Goal: Information Seeking & Learning: Learn about a topic

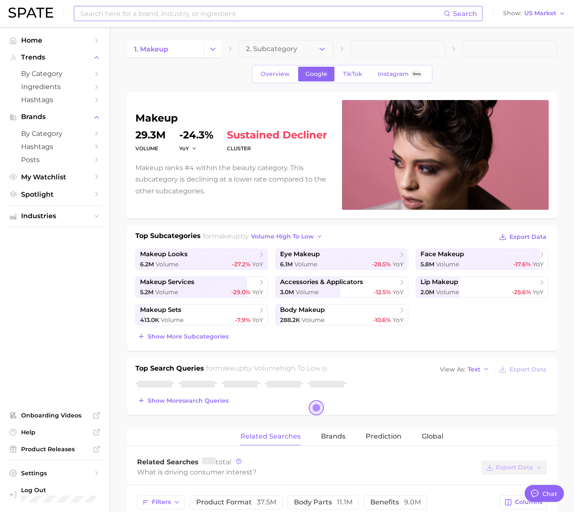
click at [153, 12] on input at bounding box center [261, 13] width 365 height 14
type textarea "x"
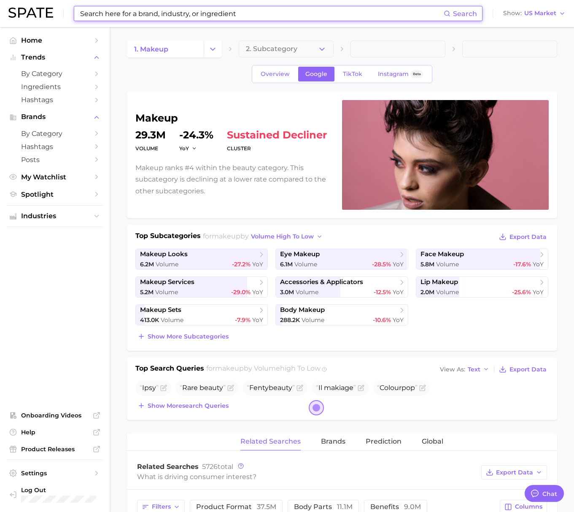
click at [147, 14] on input at bounding box center [261, 13] width 365 height 14
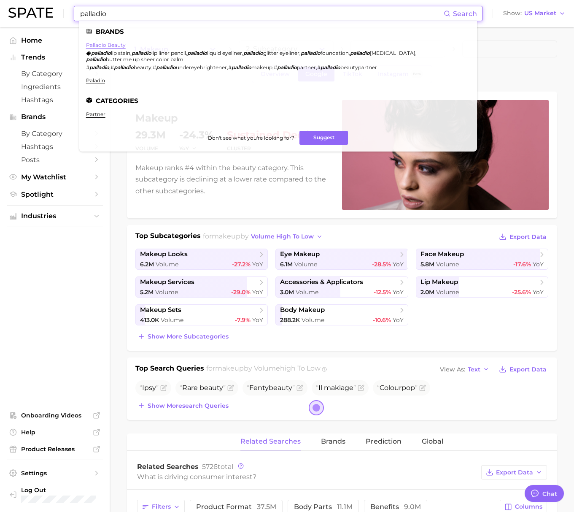
type input "palladio"
click at [110, 44] on link "palladio beauty" at bounding box center [106, 45] width 40 height 6
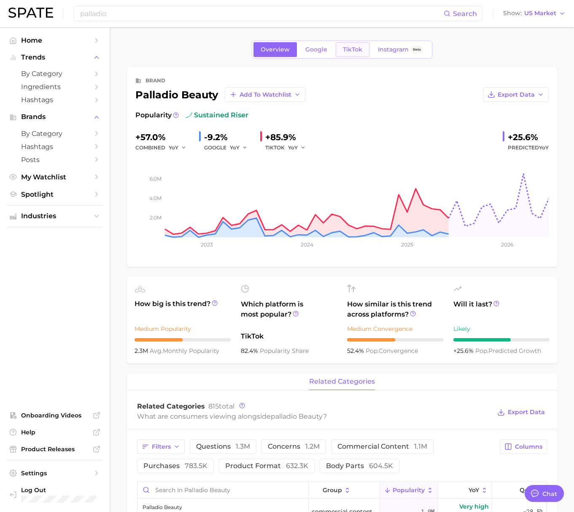
click at [352, 46] on span "TikTok" at bounding box center [352, 49] width 19 height 7
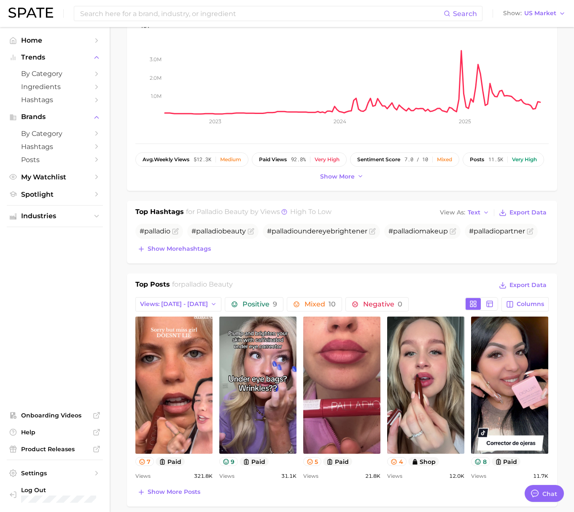
scroll to position [185, 0]
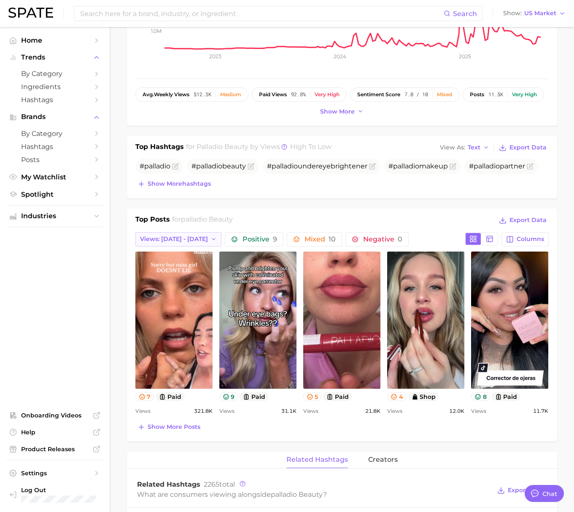
click at [167, 238] on span "Views: [DATE] - [DATE]" at bounding box center [174, 239] width 68 height 7
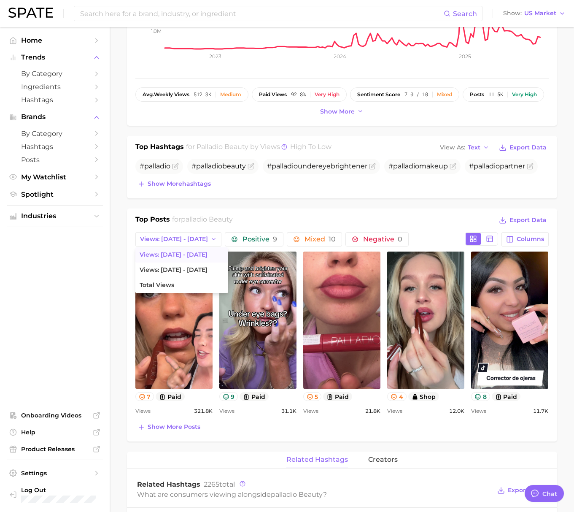
click at [120, 230] on main "Overview Google TikTok Instagram Beta brand palladio beauty Add to Watchlist Ex…" at bounding box center [342, 483] width 465 height 1283
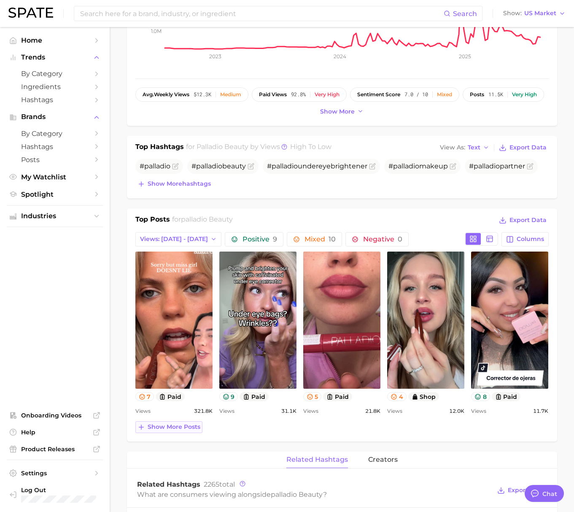
click at [160, 427] on span "Show more posts" at bounding box center [174, 426] width 53 height 7
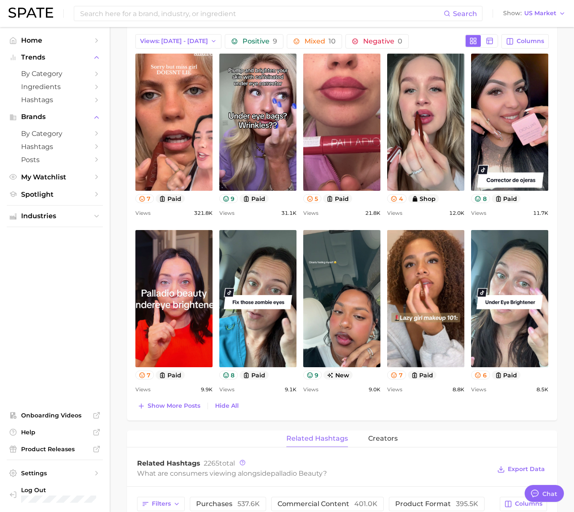
scroll to position [411, 0]
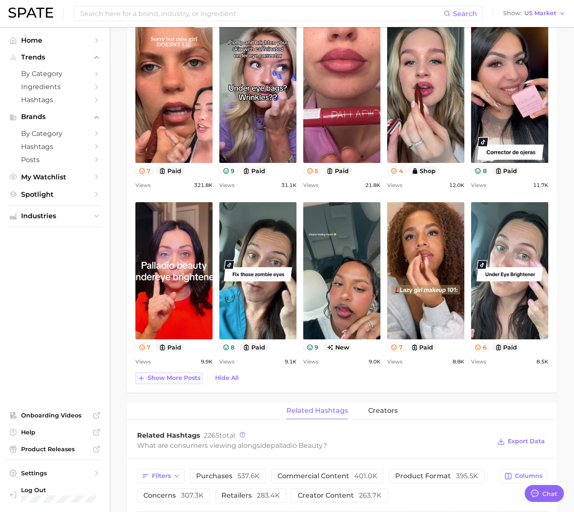
click at [158, 376] on span "Show more posts" at bounding box center [174, 377] width 53 height 7
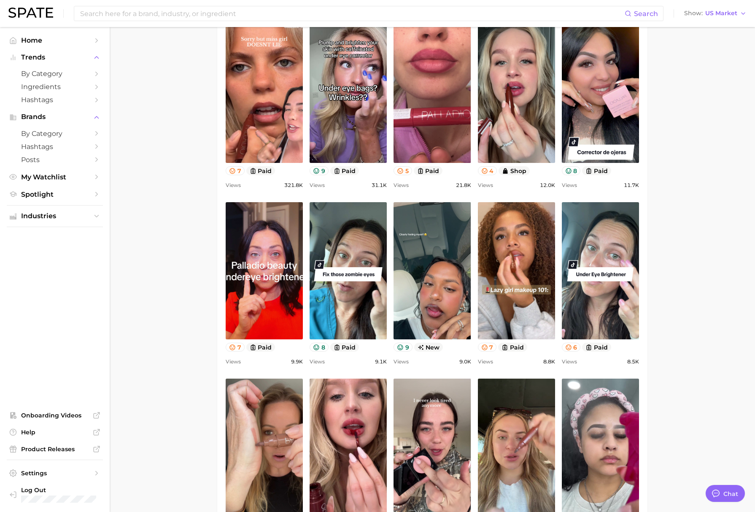
type textarea "x"
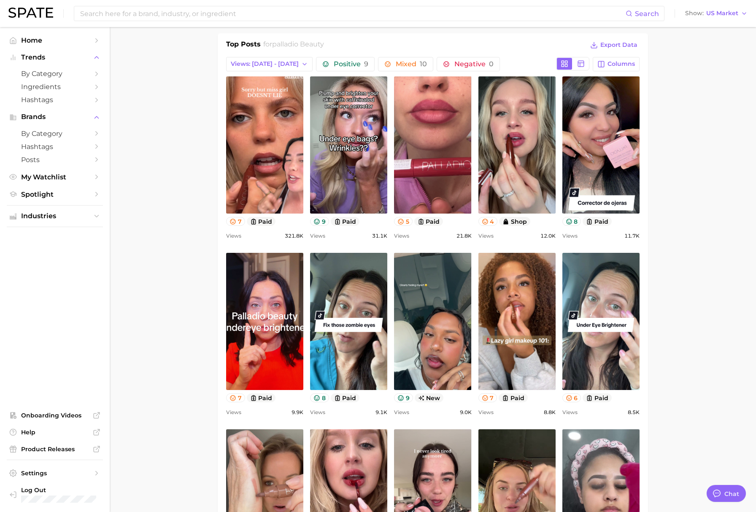
scroll to position [373, 0]
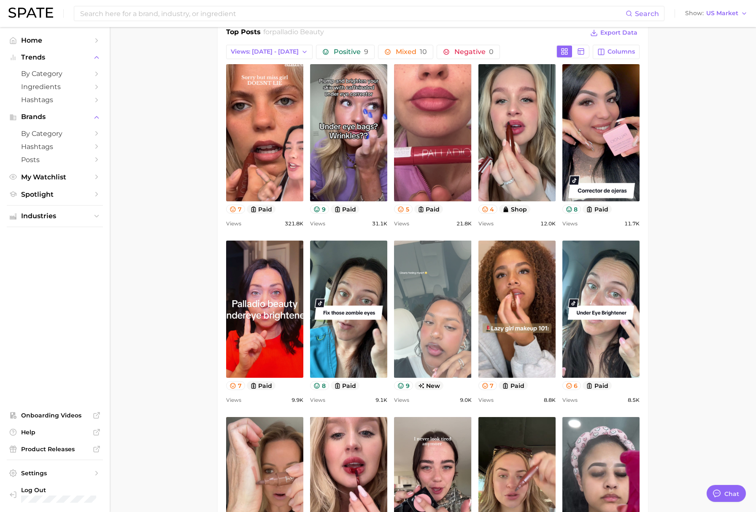
click at [434, 314] on link "view post on TikTok" at bounding box center [432, 309] width 77 height 137
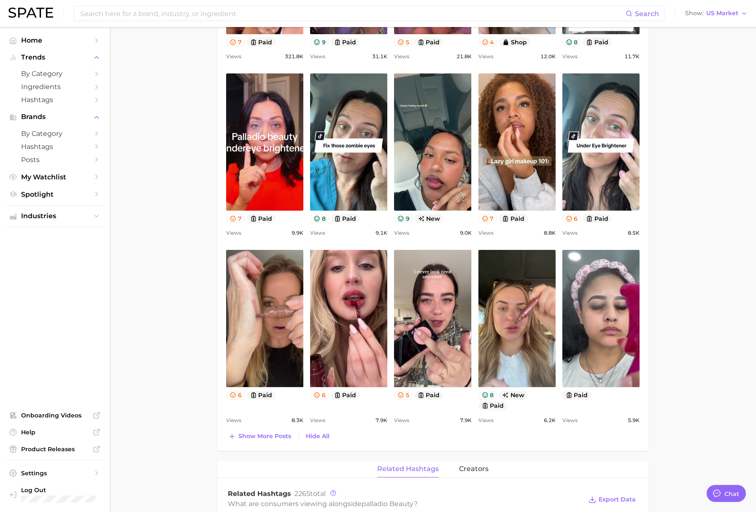
scroll to position [586, 0]
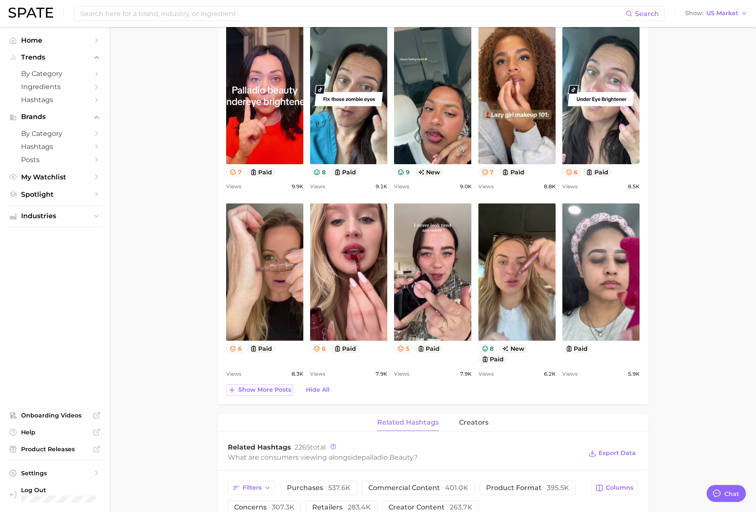
click at [247, 387] on span "Show more posts" at bounding box center [264, 389] width 53 height 7
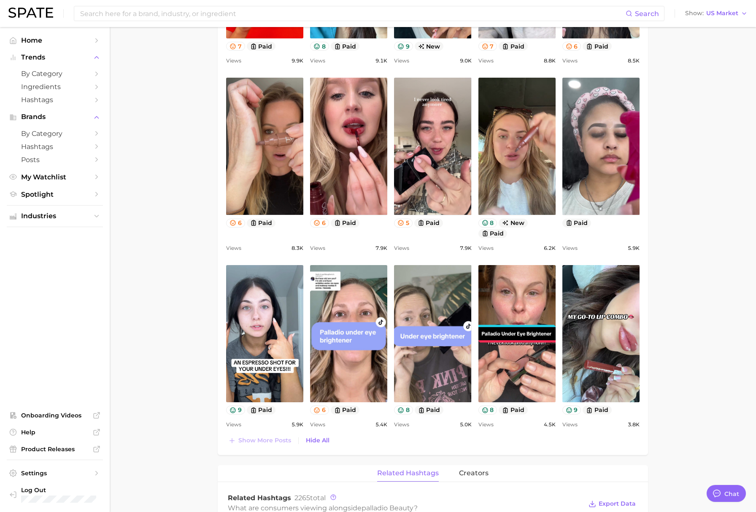
scroll to position [712, 0]
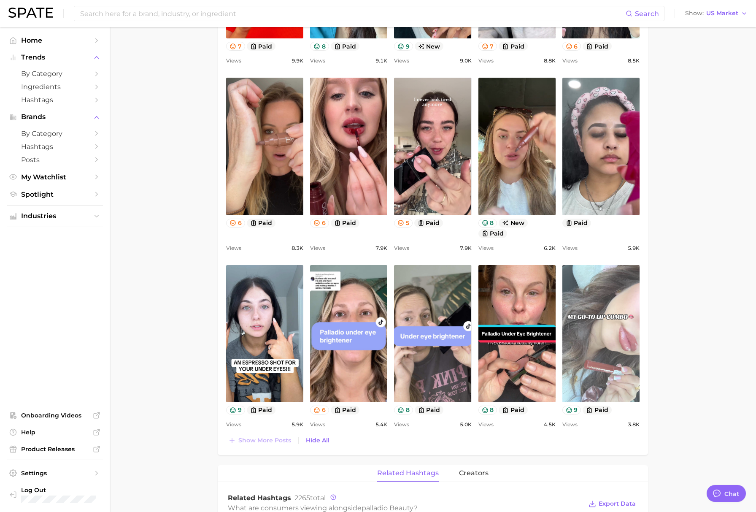
click at [580, 366] on link "view post on TikTok" at bounding box center [601, 333] width 77 height 137
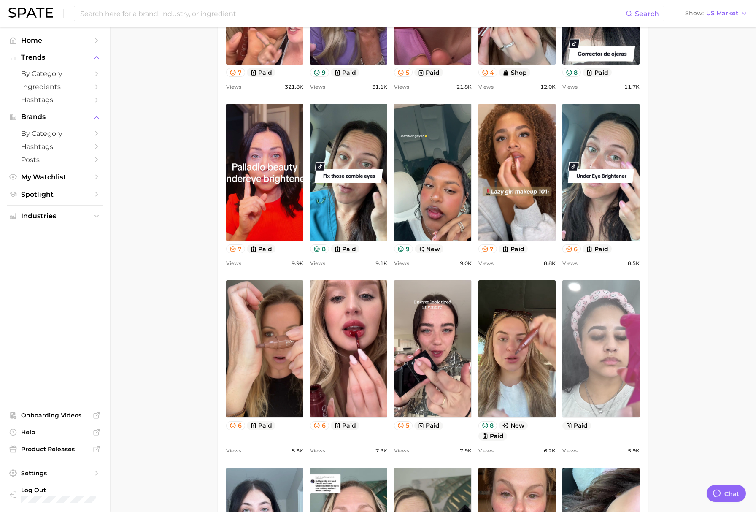
scroll to position [288, 0]
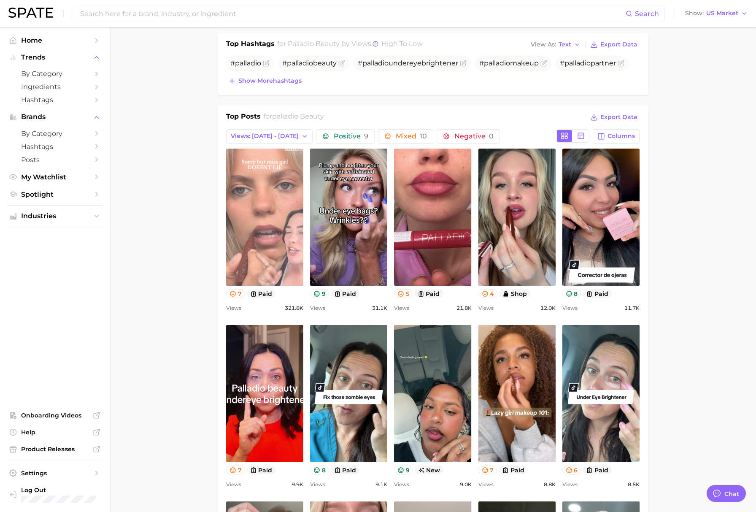
click at [247, 237] on link "view post on TikTok" at bounding box center [264, 217] width 77 height 137
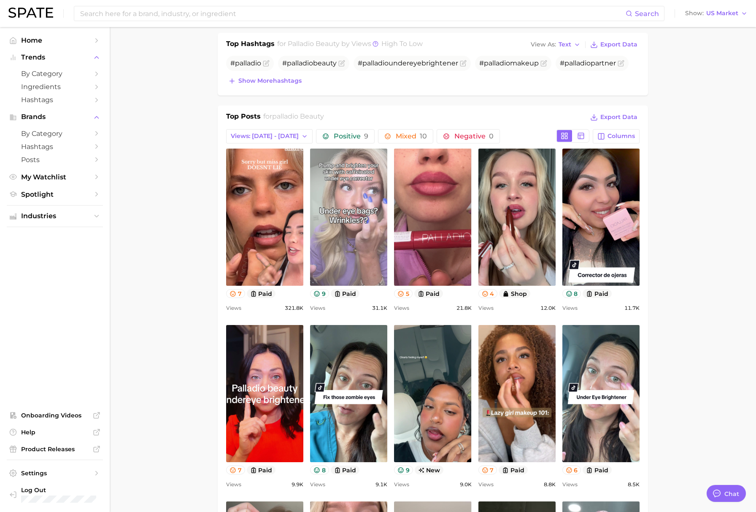
click at [337, 219] on link "view post on TikTok" at bounding box center [348, 217] width 77 height 137
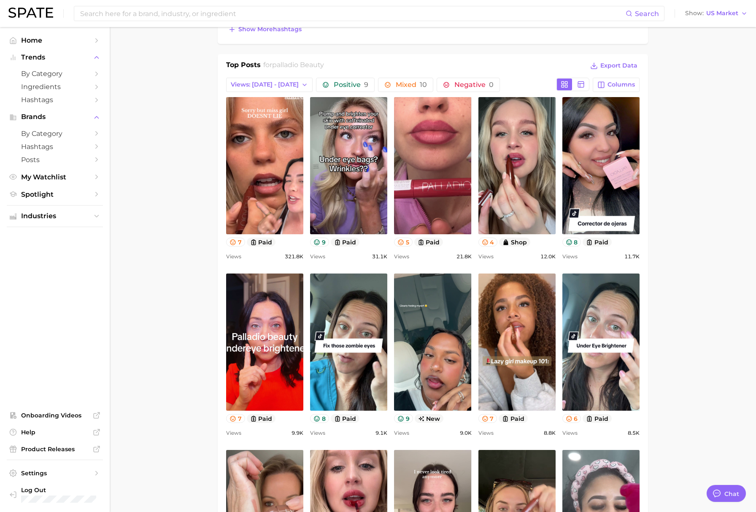
scroll to position [340, 0]
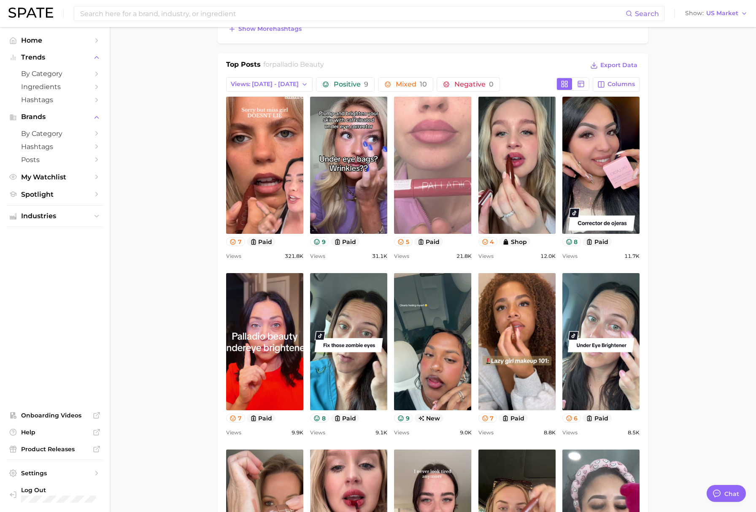
click at [425, 171] on link "view post on TikTok" at bounding box center [432, 165] width 77 height 137
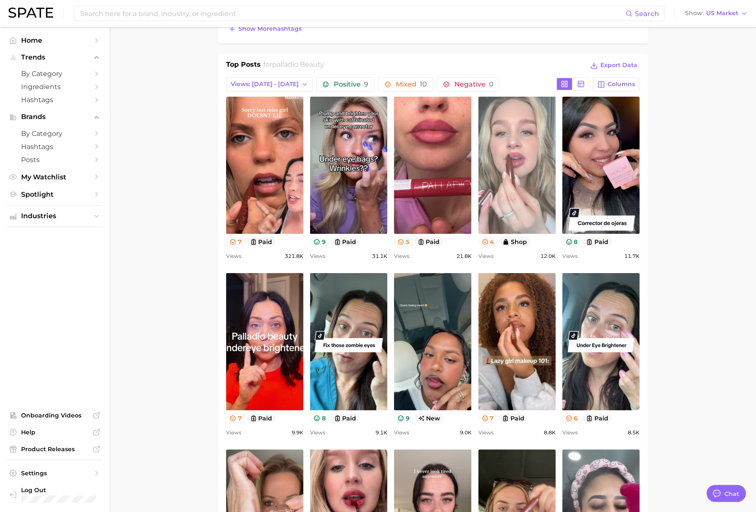
click at [521, 176] on link "view post on TikTok" at bounding box center [517, 165] width 77 height 137
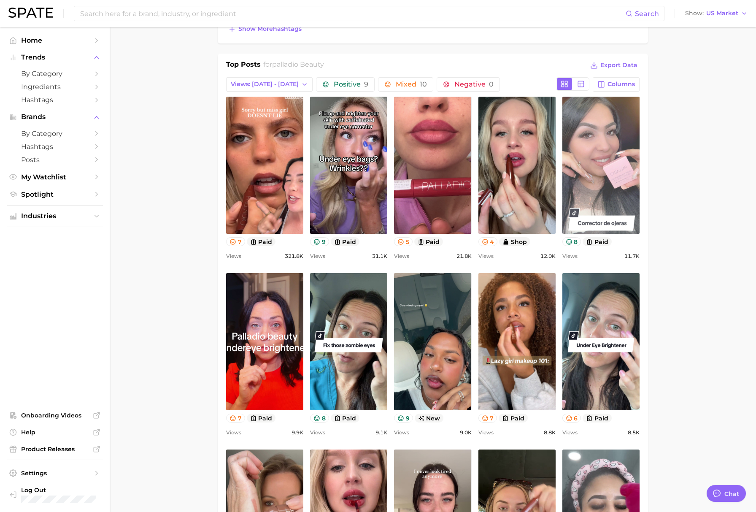
click at [580, 177] on link "view post on TikTok" at bounding box center [601, 165] width 77 height 137
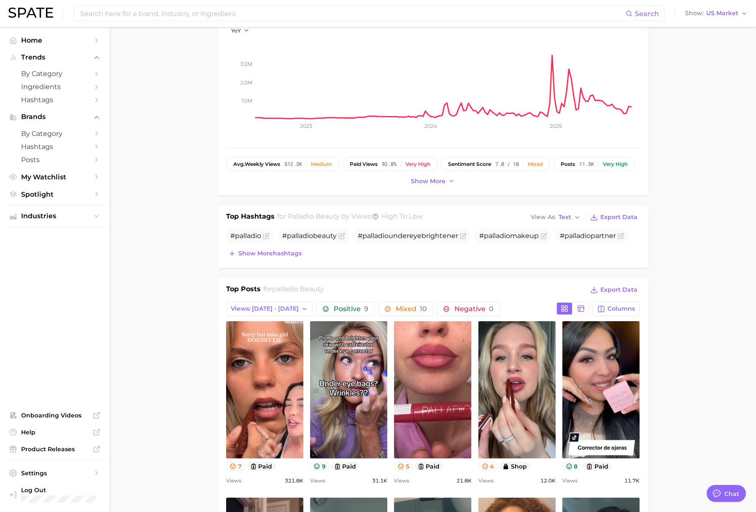
scroll to position [175, 0]
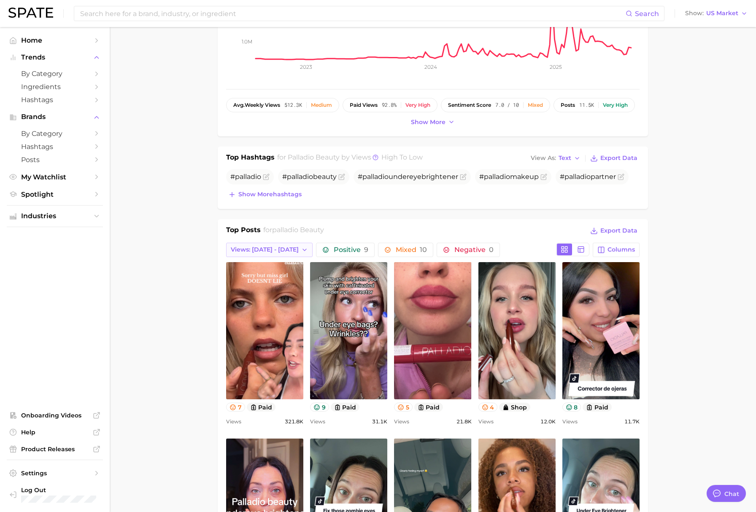
click at [267, 248] on span "Views: [DATE] - [DATE]" at bounding box center [265, 249] width 68 height 7
click at [255, 292] on span "Total Views" at bounding box center [247, 295] width 35 height 7
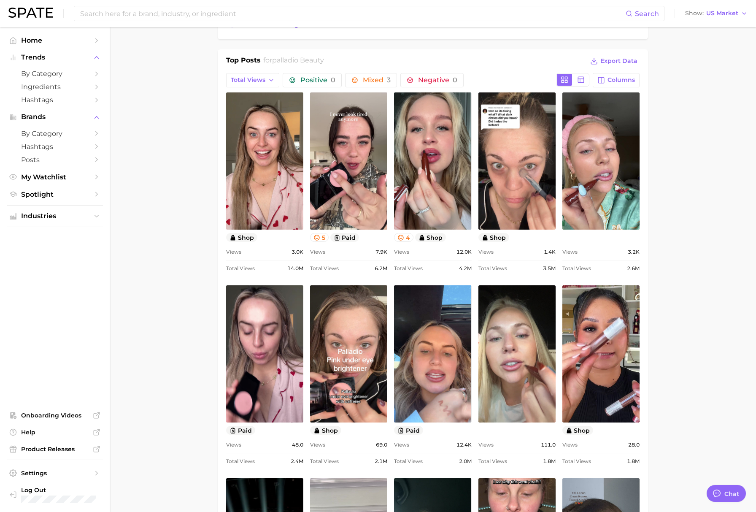
scroll to position [344, 0]
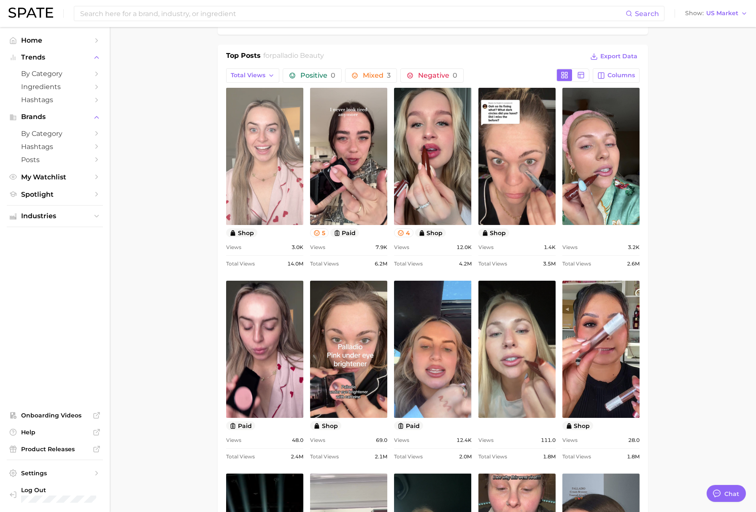
click at [268, 189] on link "view post on TikTok" at bounding box center [264, 156] width 77 height 137
